Goal: Transaction & Acquisition: Obtain resource

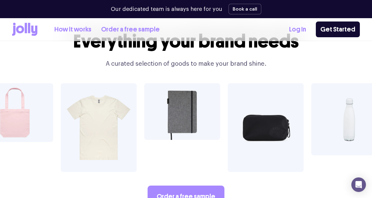
scroll to position [984, 0]
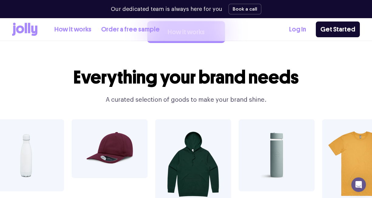
scroll to position [950, 0]
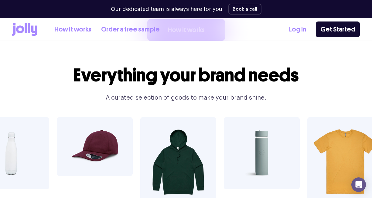
click at [179, 129] on img at bounding box center [178, 162] width 76 height 90
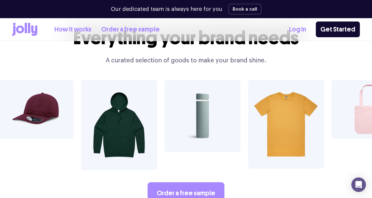
scroll to position [990, 0]
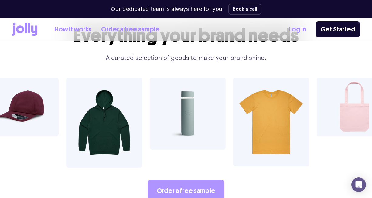
click at [195, 180] on link "Order a free sample" at bounding box center [185, 191] width 77 height 22
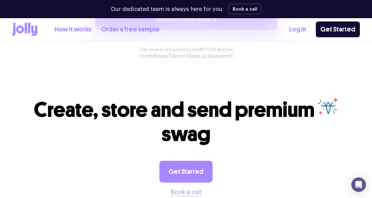
scroll to position [604, 0]
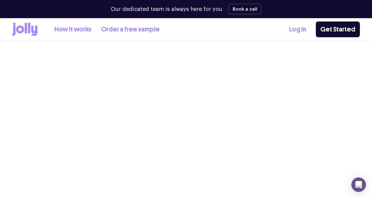
scroll to position [990, 0]
